Goal: Information Seeking & Learning: Learn about a topic

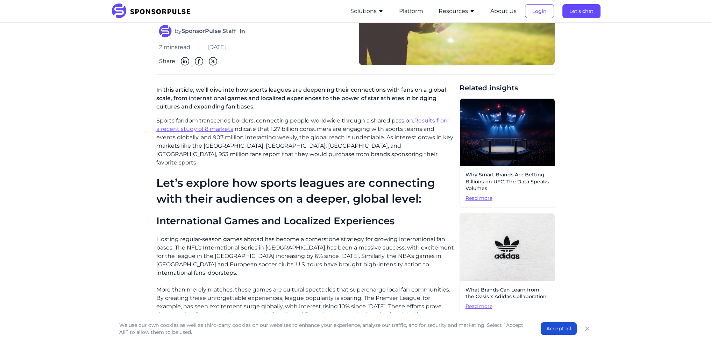
scroll to position [140, 0]
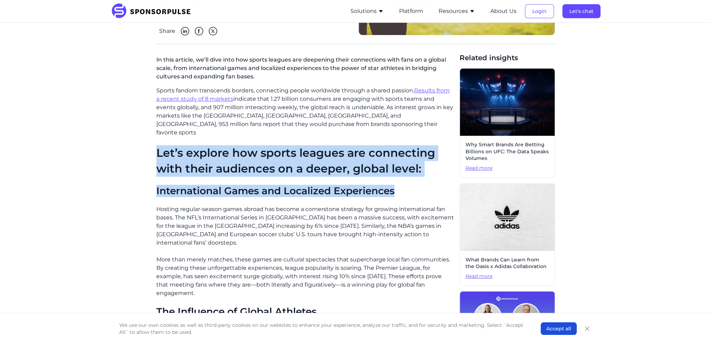
drag, startPoint x: 150, startPoint y: 143, endPoint x: 412, endPoint y: 179, distance: 265.1
click at [412, 179] on div "Home Insights The Race for a Global Fan Base in Sports Blog The Race for a Glob…" at bounding box center [355, 248] width 478 height 721
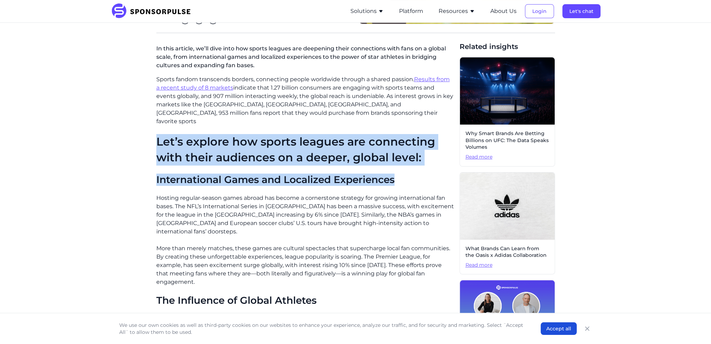
scroll to position [105, 0]
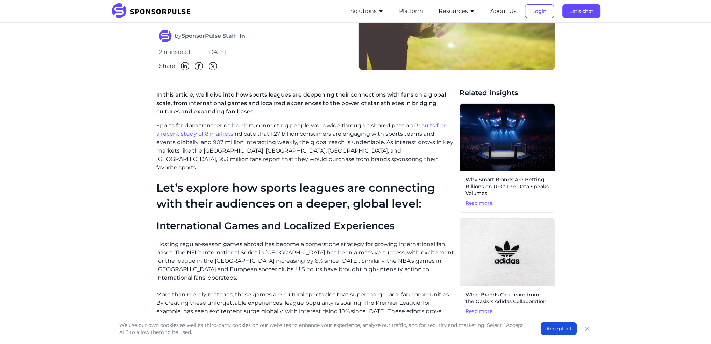
click at [192, 95] on p "In this article, we’ll dive into how sports leagues are deepening their connect…" at bounding box center [305, 105] width 298 height 34
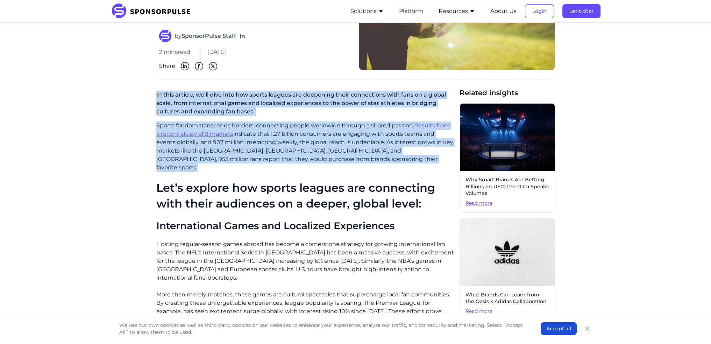
drag, startPoint x: 151, startPoint y: 96, endPoint x: 291, endPoint y: 160, distance: 154.0
click at [291, 160] on div "Home Insights The Race for a Global Fan Base in Sports Blog The Race for a Glob…" at bounding box center [355, 283] width 478 height 721
click at [291, 160] on p "Sports fandom transcends borders, connecting people worldwide through a shared …" at bounding box center [305, 146] width 298 height 50
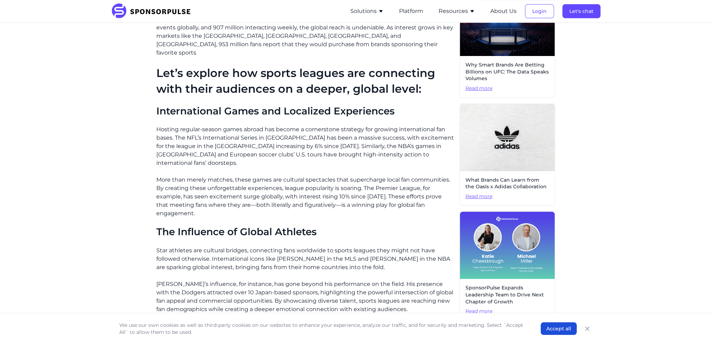
scroll to position [245, 0]
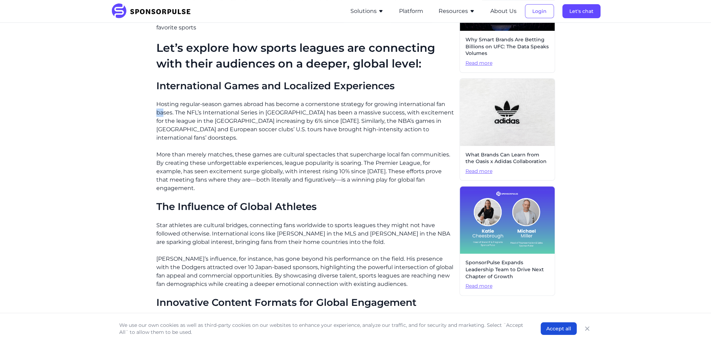
drag, startPoint x: 157, startPoint y: 102, endPoint x: 162, endPoint y: 103, distance: 4.3
click at [162, 103] on p "Hosting regular-season games abroad has become a cornerstone strategy for growi…" at bounding box center [305, 121] width 298 height 42
click at [167, 80] on h2 "International Games and Localized Experiences" at bounding box center [305, 86] width 298 height 12
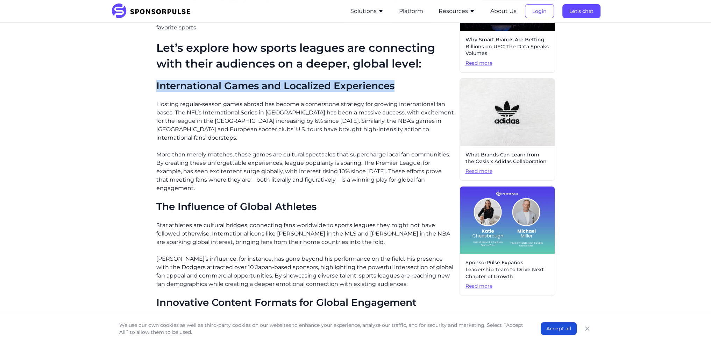
drag, startPoint x: 154, startPoint y: 79, endPoint x: 397, endPoint y: 74, distance: 243.1
click at [397, 74] on div "Home Insights The Race for a Global Fan Base in Sports Blog The Race for a Glob…" at bounding box center [355, 144] width 478 height 721
copy h2 "International Games and Localized Experiences"
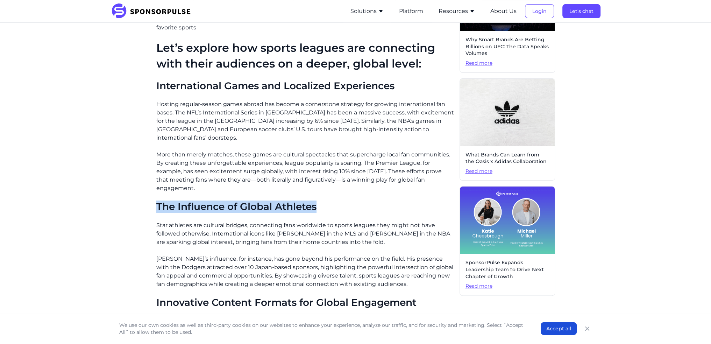
drag, startPoint x: 154, startPoint y: 181, endPoint x: 357, endPoint y: 177, distance: 203.2
click at [357, 177] on div "Home Insights The Race for a Global Fan Base in Sports Blog The Race for a Glob…" at bounding box center [355, 144] width 478 height 721
copy h2 "The Influence of Global Athletes"
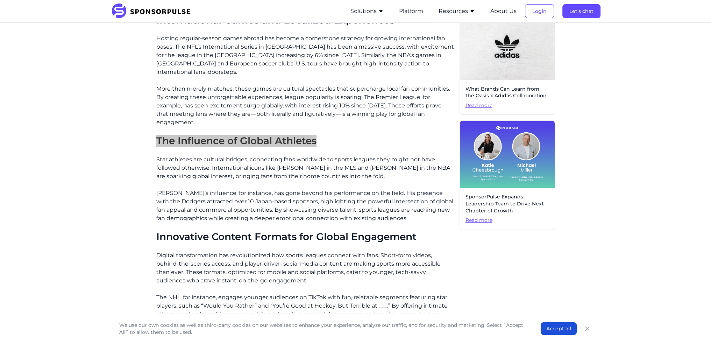
scroll to position [315, 0]
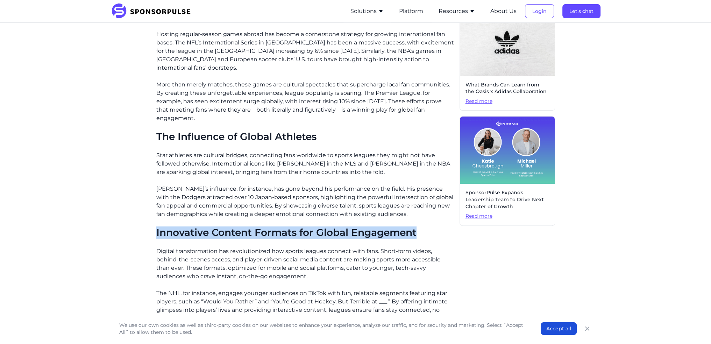
drag, startPoint x: 154, startPoint y: 207, endPoint x: 428, endPoint y: 212, distance: 274.5
click at [428, 212] on div "Home Insights The Race for a Global Fan Base in Sports Blog The Race for a Glob…" at bounding box center [355, 74] width 478 height 721
copy h2 "Innovative Content Formats for Global Engagement"
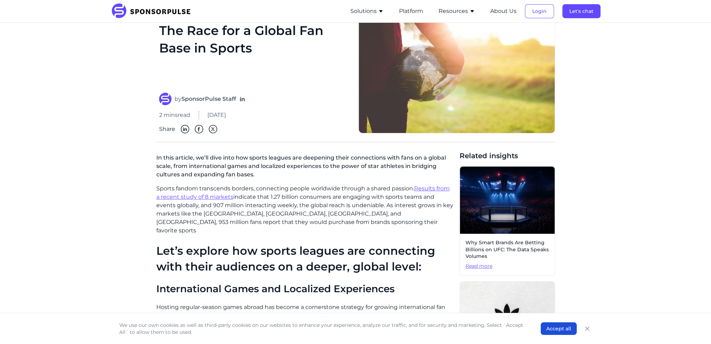
scroll to position [0, 0]
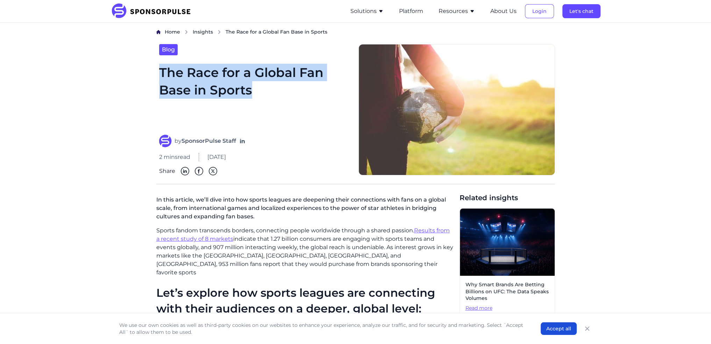
drag, startPoint x: 258, startPoint y: 91, endPoint x: 152, endPoint y: 72, distance: 107.9
copy h1 "The Race for a Global Fan Base in Sports"
